Goal: Task Accomplishment & Management: Use online tool/utility

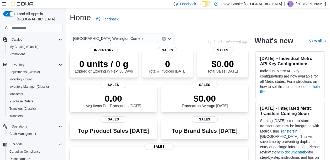
scroll to position [57, 0]
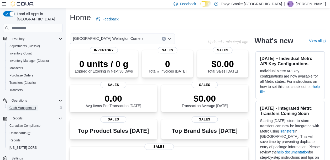
click at [29, 106] on span "Cash Management" at bounding box center [22, 108] width 26 height 4
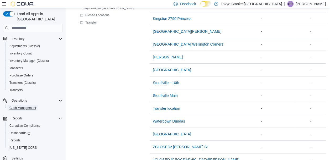
scroll to position [171, 0]
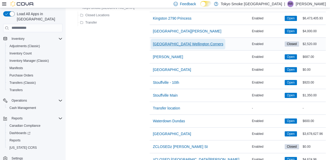
click at [156, 39] on span "[GEOGRAPHIC_DATA] Wellington Corners" at bounding box center [188, 44] width 70 height 10
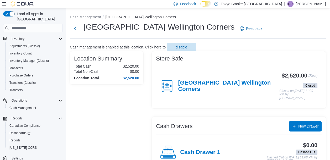
click at [213, 79] on div "[GEOGRAPHIC_DATA] Wellington Corners" at bounding box center [219, 86] width 119 height 16
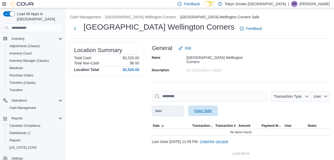
click at [214, 106] on span "Open Safe" at bounding box center [202, 111] width 23 height 10
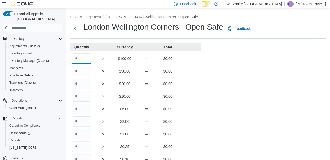
click at [81, 60] on input "Quantity" at bounding box center [81, 59] width 19 height 10
type input "**"
type input "*"
click at [203, 144] on div "Cash Management [GEOGRAPHIC_DATA] Wellington Corners Open Safe [GEOGRAPHIC_DATA…" at bounding box center [198, 145] width 264 height 274
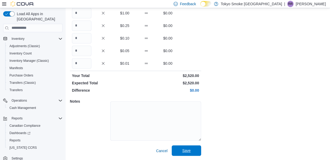
click at [184, 151] on span "Save" at bounding box center [186, 150] width 8 height 5
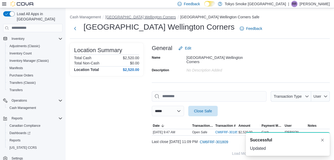
click at [134, 16] on button "[GEOGRAPHIC_DATA] Wellington Corners" at bounding box center [140, 17] width 70 height 4
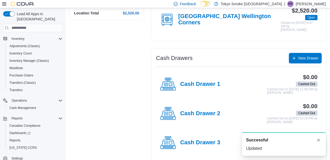
click at [195, 88] on div "Cash Drawer 1" at bounding box center [190, 85] width 60 height 16
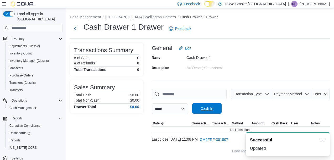
click at [213, 107] on span "Cash In" at bounding box center [206, 108] width 13 height 5
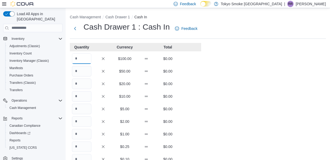
click at [80, 55] on input "Quantity" at bounding box center [81, 59] width 19 height 10
type input "*"
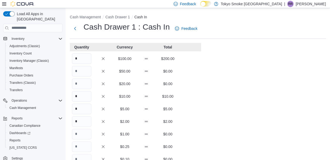
click at [231, 100] on div "Cash Management Cash Drawer 1 Cash In Cash Drawer 1 : Cash In Feedback Quantity…" at bounding box center [198, 145] width 264 height 274
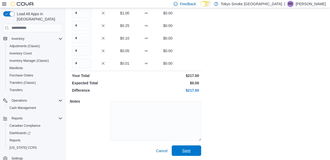
click at [180, 151] on span "Save" at bounding box center [186, 151] width 23 height 10
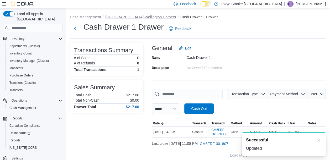
click at [130, 18] on button "[GEOGRAPHIC_DATA] Wellington Corners" at bounding box center [140, 17] width 70 height 4
